Goal: Contribute content

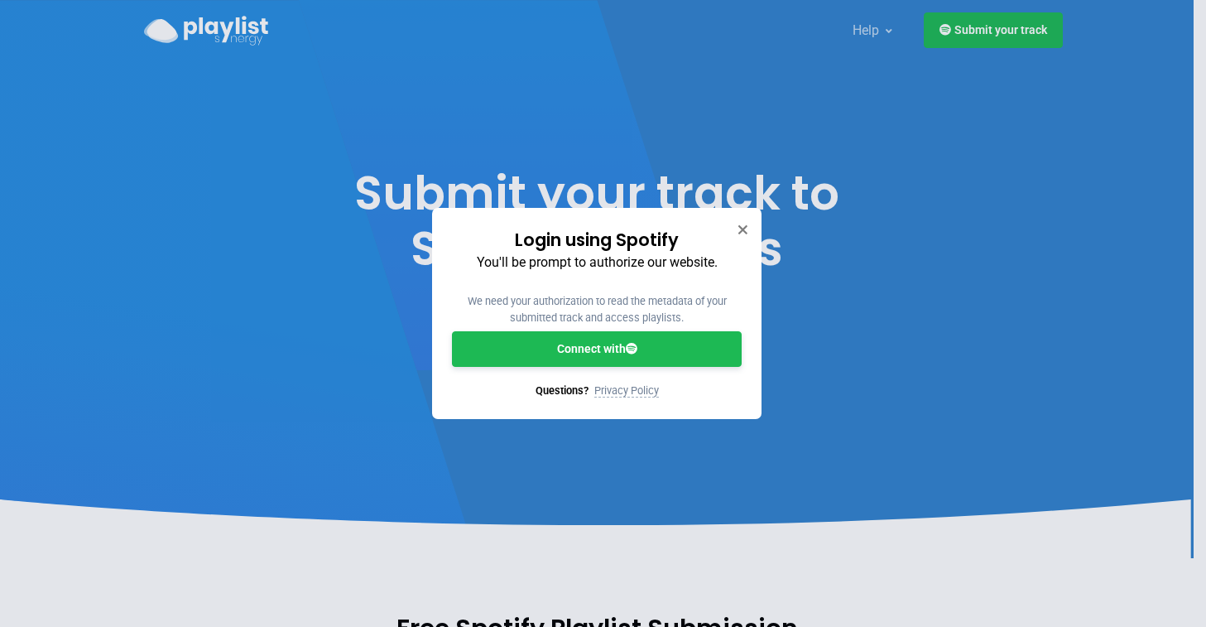
click at [613, 358] on link "Connect with" at bounding box center [597, 349] width 290 height 36
click at [614, 359] on link "Connect with" at bounding box center [597, 349] width 290 height 36
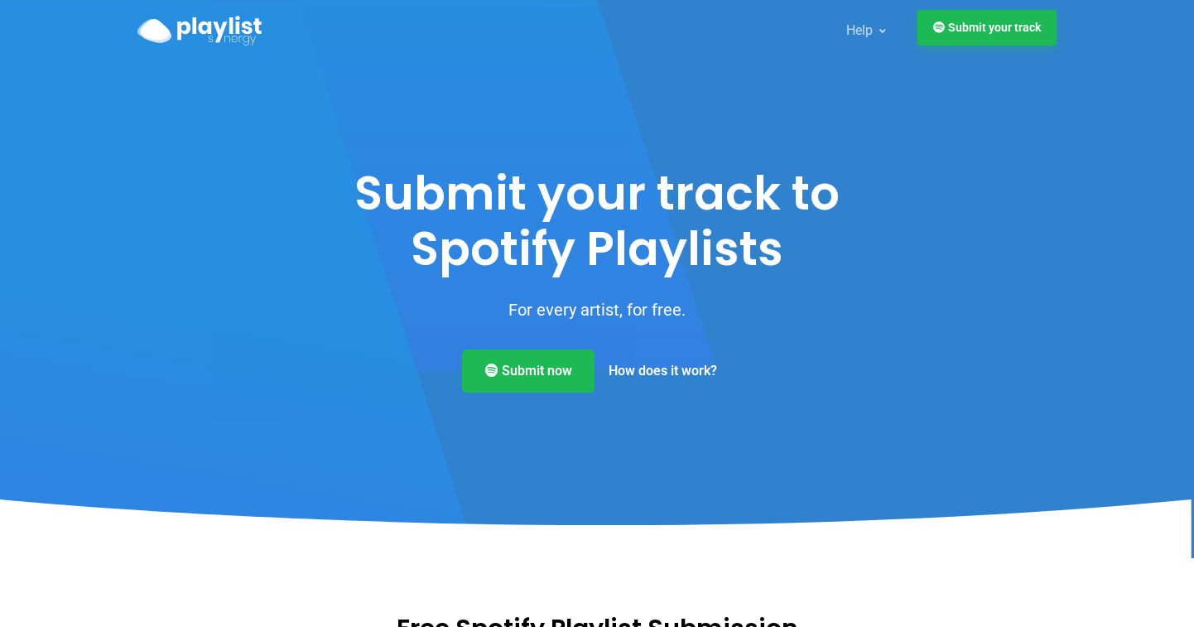
click at [960, 23] on link "Submit your track" at bounding box center [986, 28] width 139 height 36
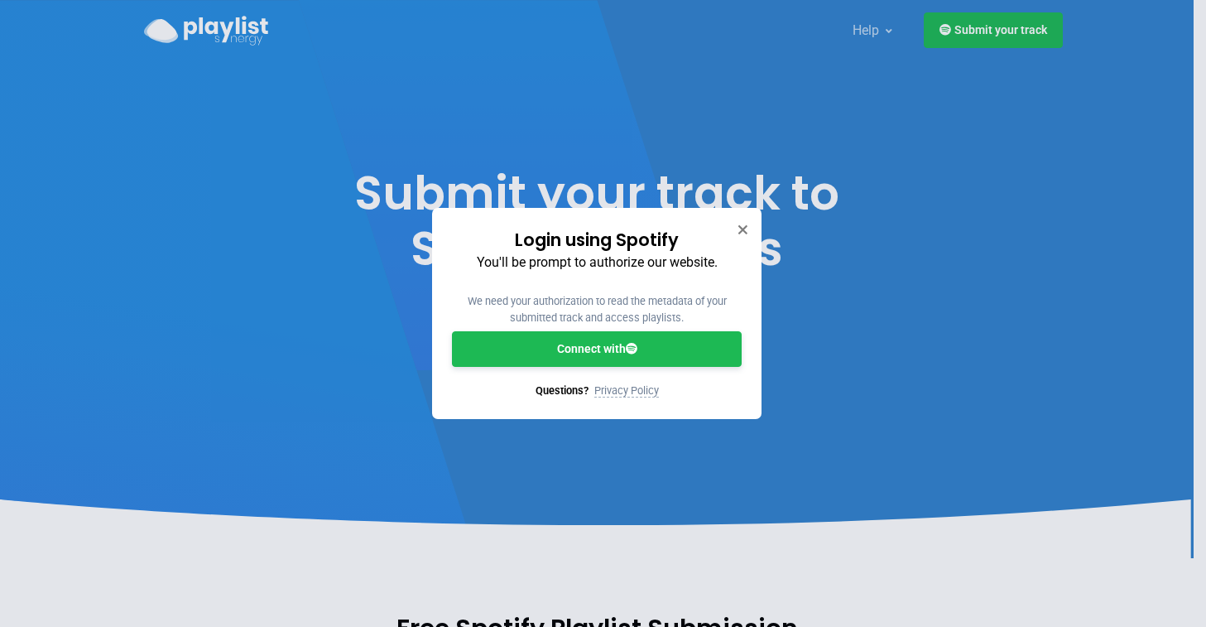
click at [597, 348] on link "Connect with" at bounding box center [597, 349] width 290 height 36
click at [990, 18] on div "Login using Spotify You'll be prompt to authorize our website. We need your aut…" at bounding box center [603, 313] width 1206 height 627
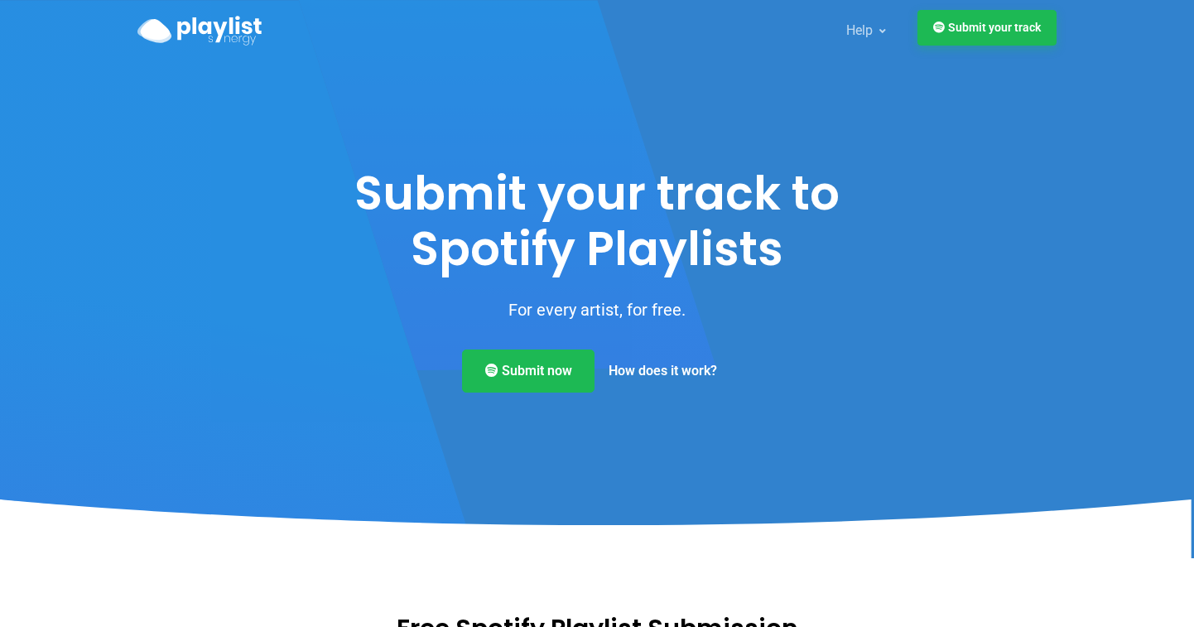
click at [987, 25] on link "Submit your track" at bounding box center [986, 28] width 139 height 36
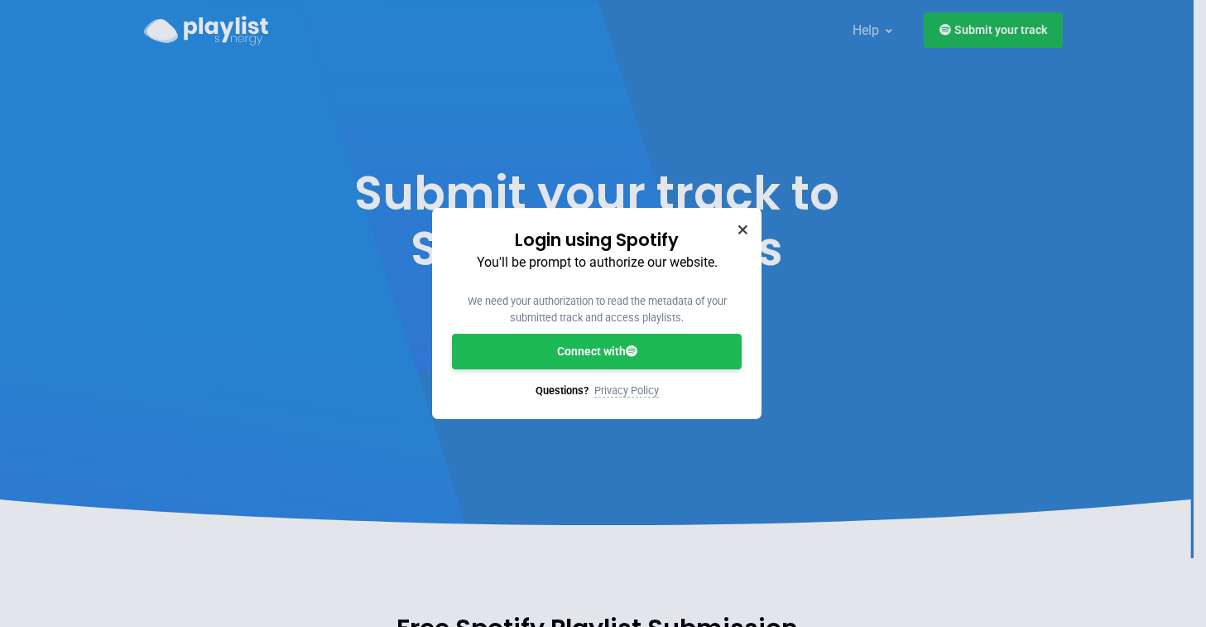
click at [737, 229] on icon "Close" at bounding box center [743, 229] width 12 height 12
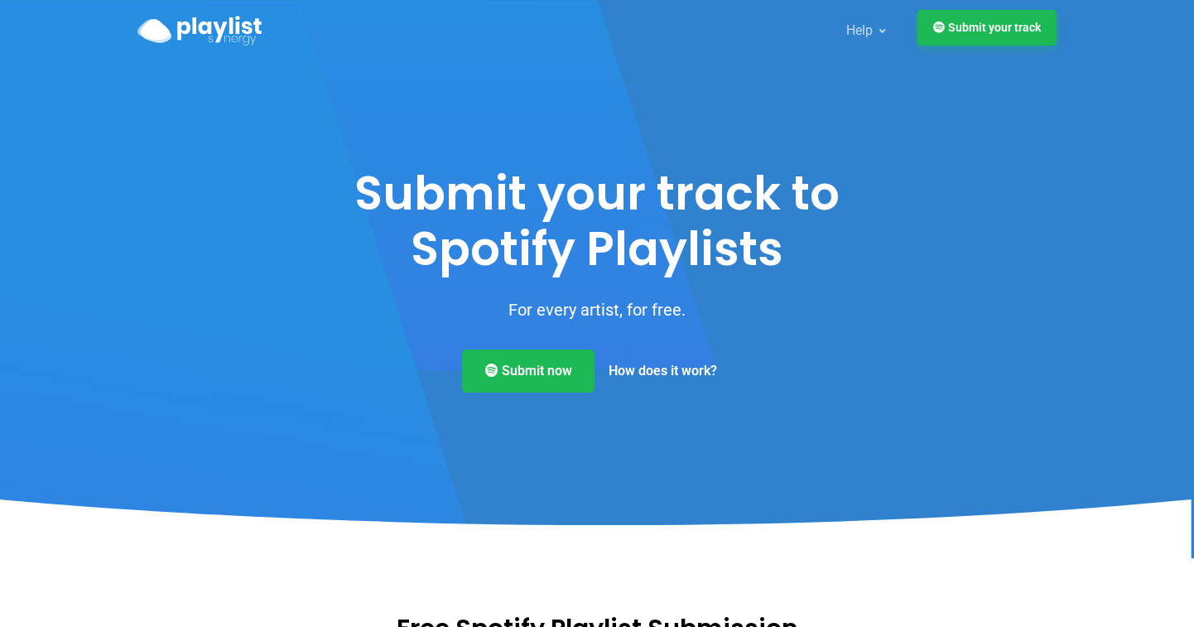
click at [989, 31] on link "Submit your track" at bounding box center [986, 28] width 139 height 36
click at [506, 377] on link "Submit now" at bounding box center [528, 368] width 132 height 43
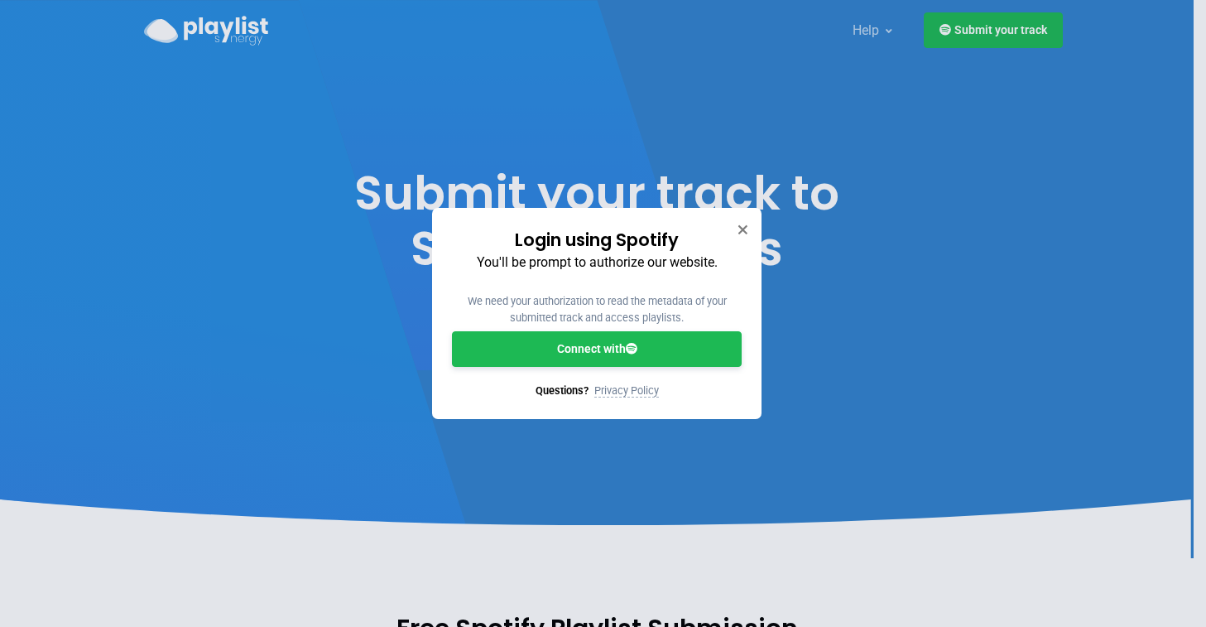
click at [609, 358] on link "Connect with" at bounding box center [597, 349] width 290 height 36
